Goal: Information Seeking & Learning: Understand process/instructions

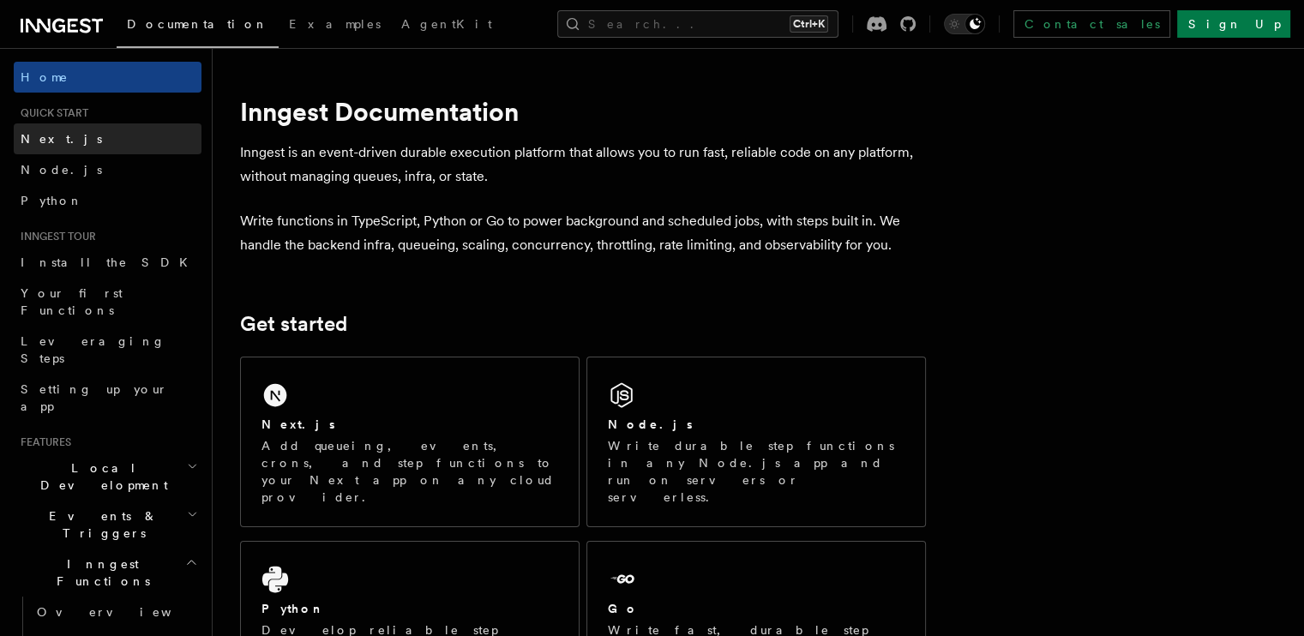
click at [126, 150] on link "Next.js" at bounding box center [108, 138] width 188 height 31
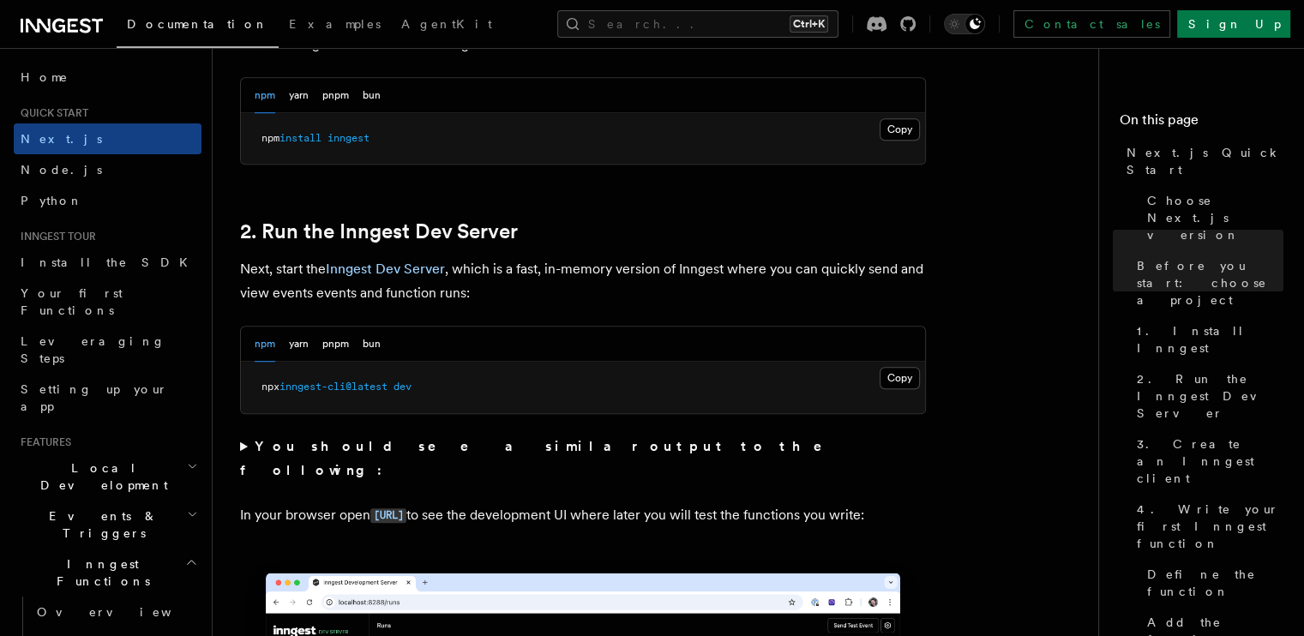
scroll to position [1056, 0]
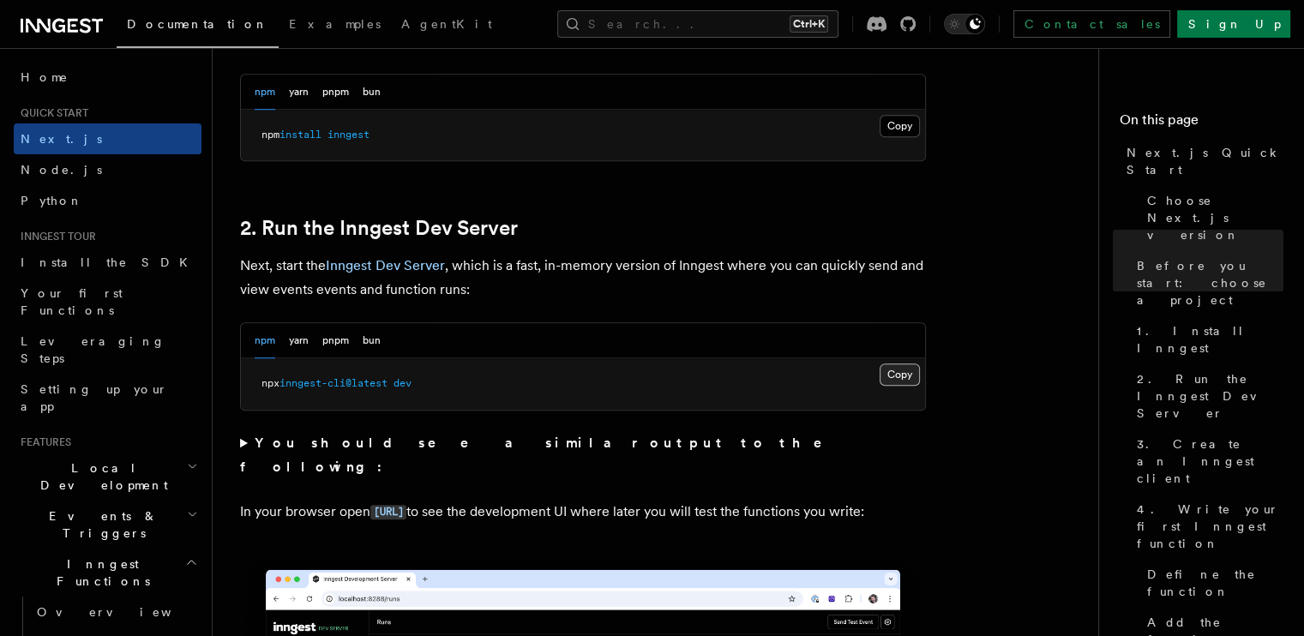
click at [909, 373] on button "Copy Copied" at bounding box center [900, 375] width 40 height 22
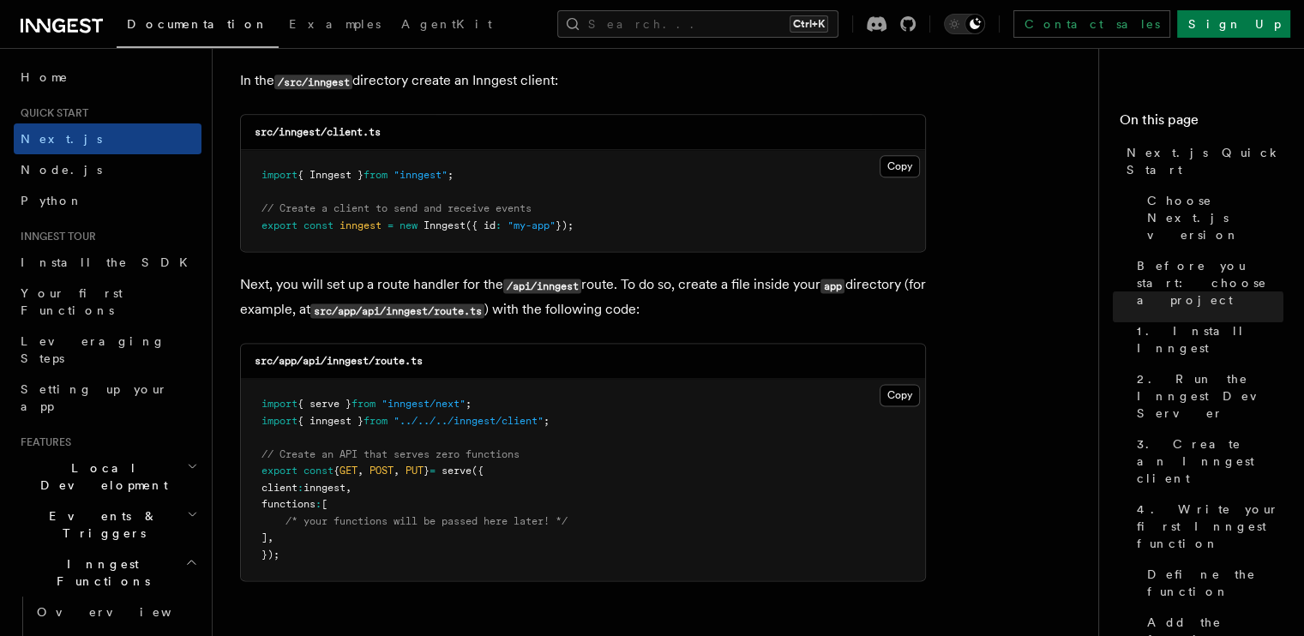
scroll to position [2202, 0]
click at [893, 165] on button "Copy Copied" at bounding box center [900, 166] width 40 height 22
click at [892, 165] on button "Copy Copied" at bounding box center [900, 166] width 40 height 22
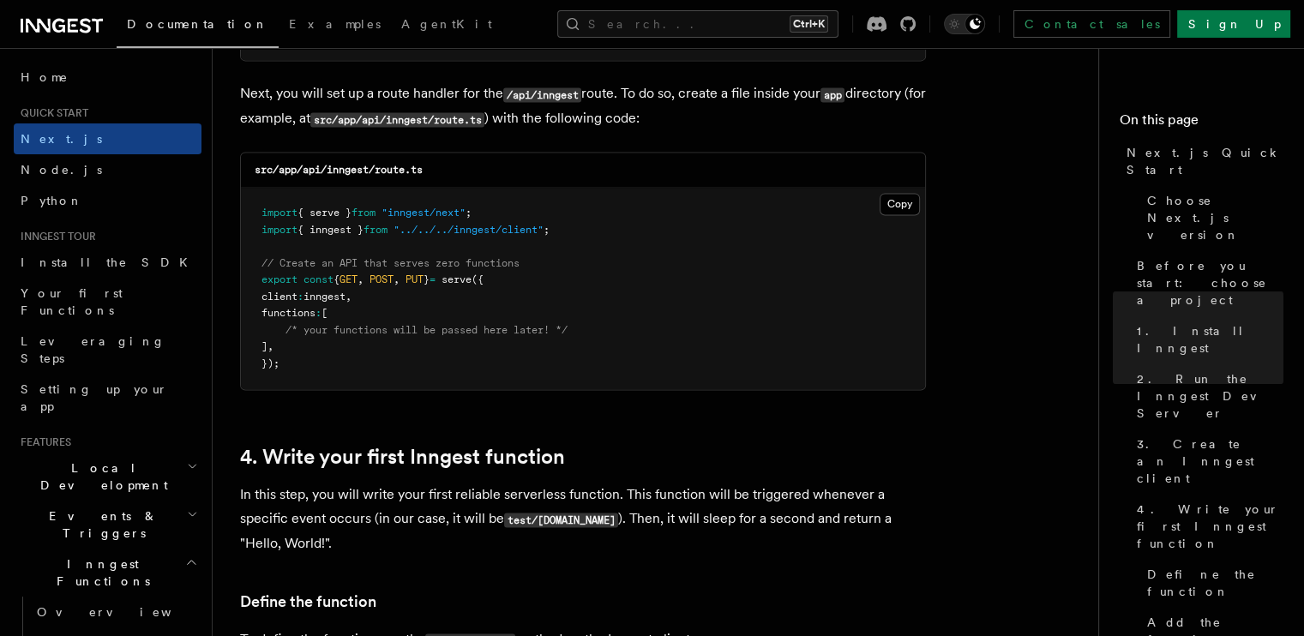
scroll to position [2394, 0]
click at [889, 208] on button "Copy Copied" at bounding box center [900, 203] width 40 height 22
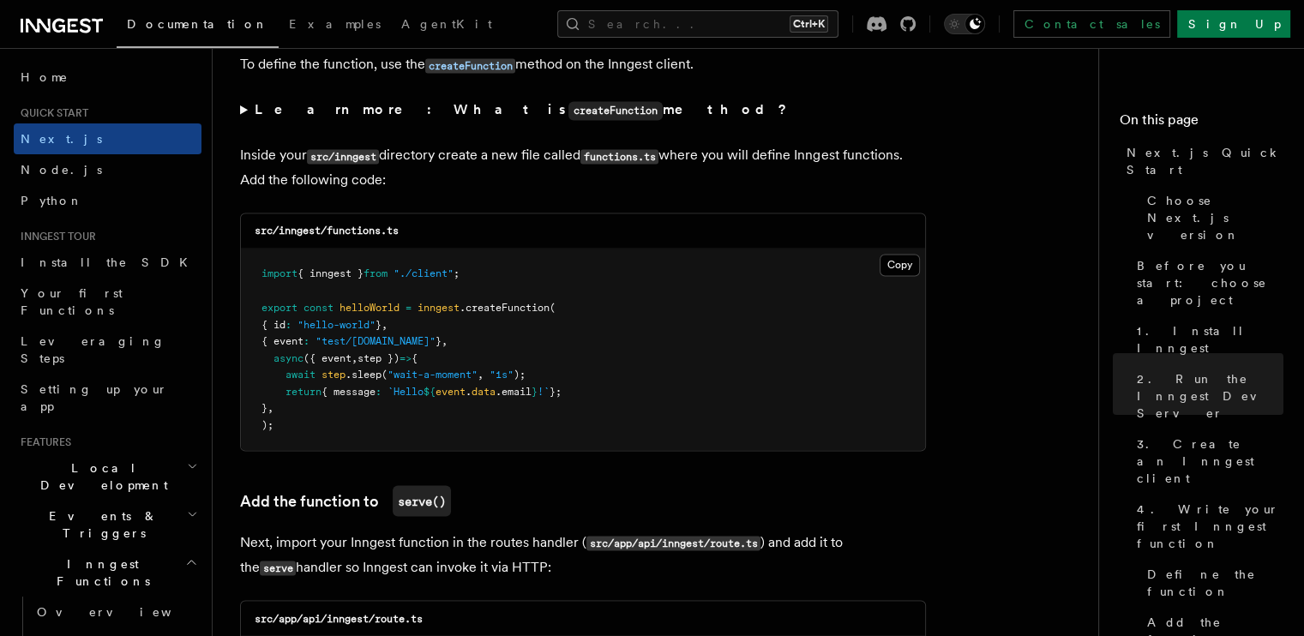
scroll to position [2970, 0]
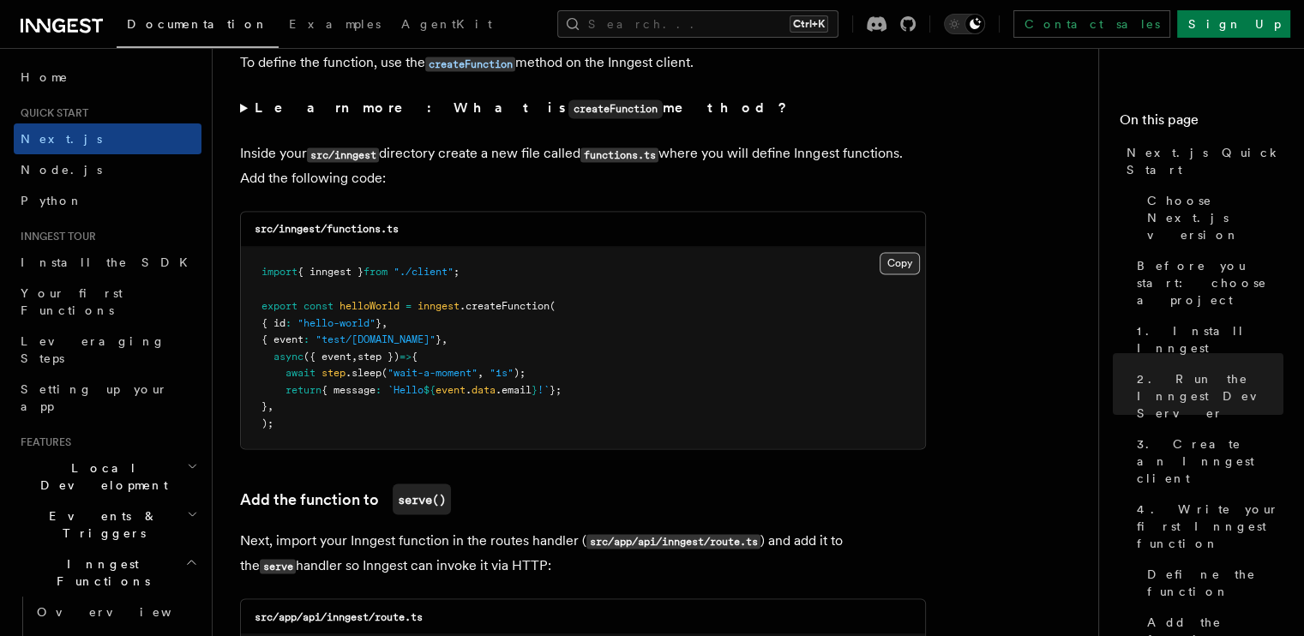
click at [888, 265] on button "Copy Copied" at bounding box center [900, 263] width 40 height 22
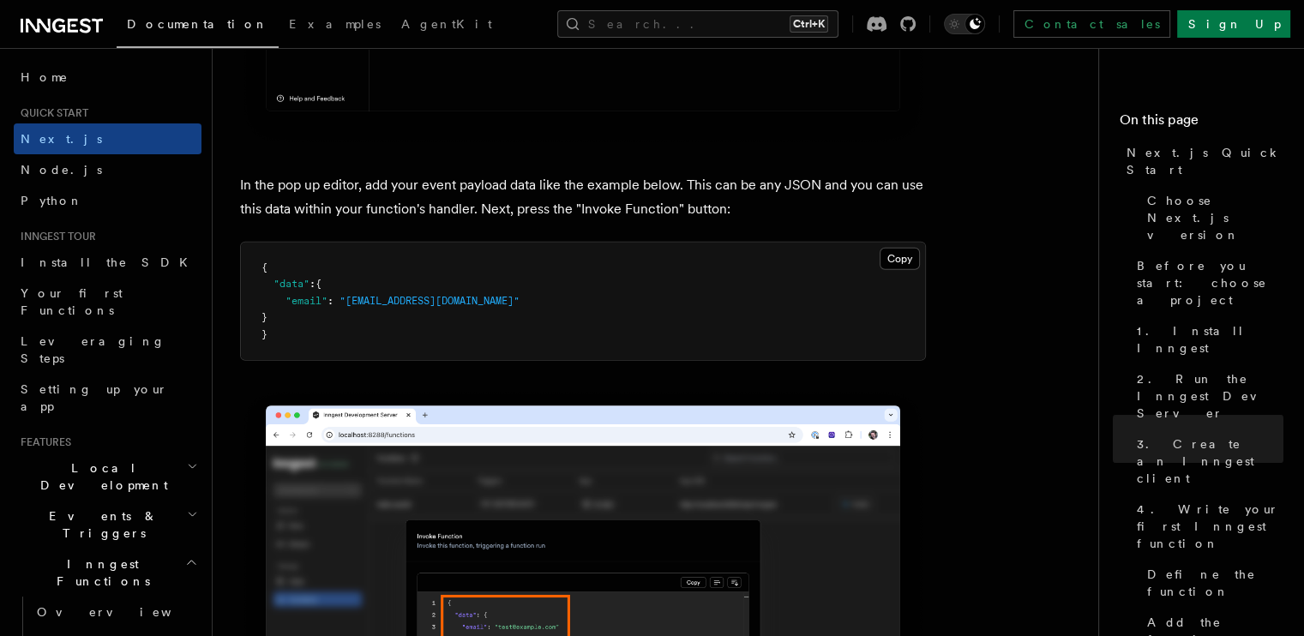
scroll to position [5089, 0]
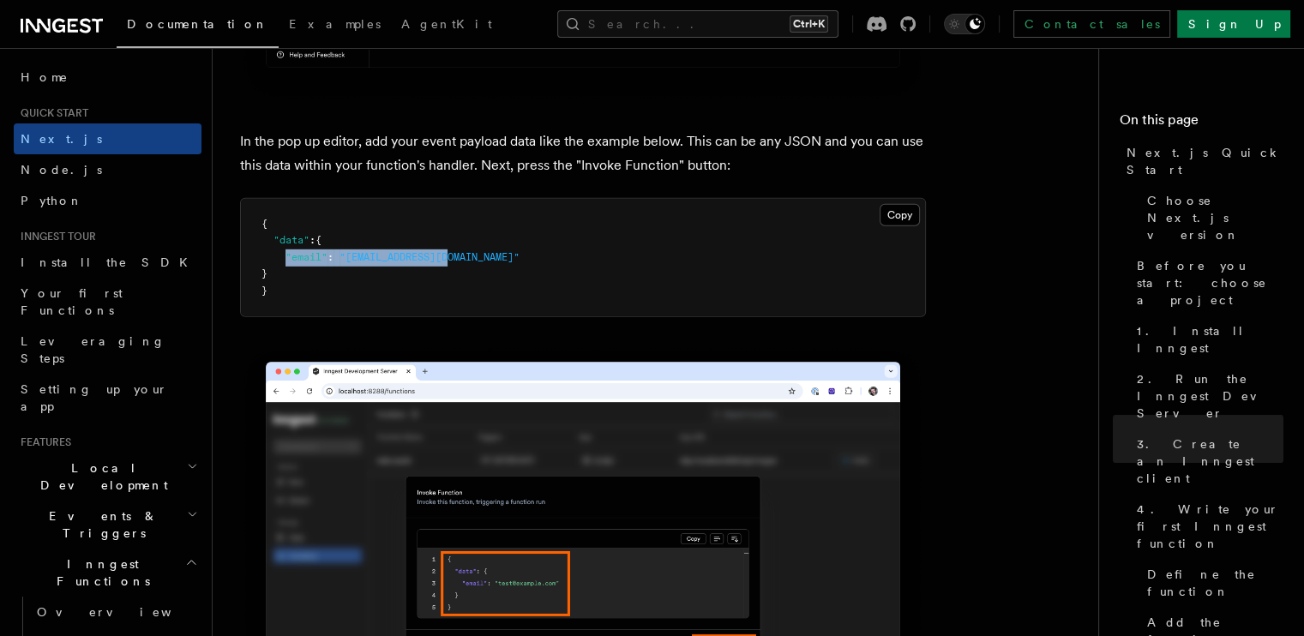
drag, startPoint x: 286, startPoint y: 260, endPoint x: 450, endPoint y: 262, distance: 163.8
click at [450, 262] on span ""email" : "[EMAIL_ADDRESS][DOMAIN_NAME]"" at bounding box center [391, 257] width 258 height 12
copy span ""email" : "[EMAIL_ADDRESS][DOMAIN_NAME]""
